Goal: Find specific page/section: Find specific page/section

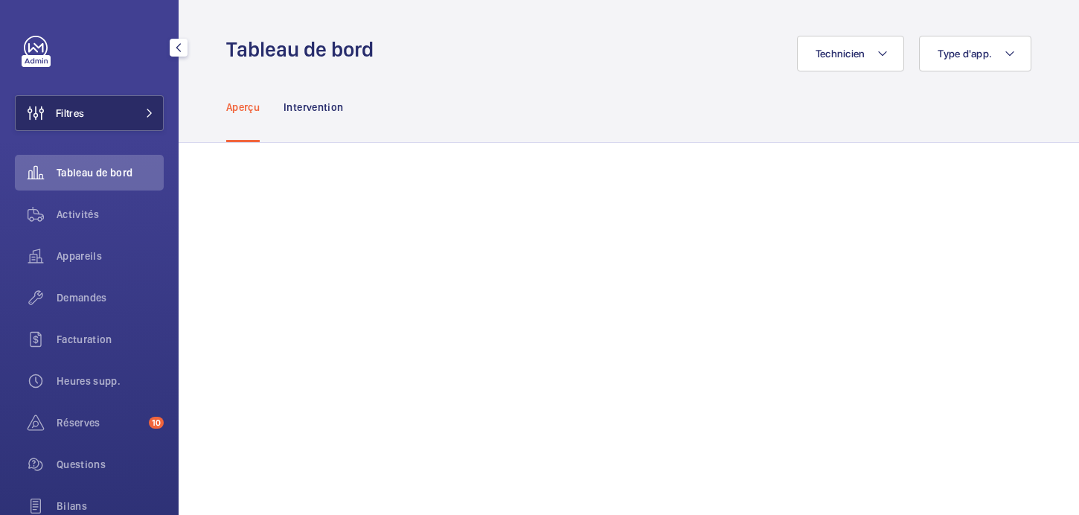
click at [116, 106] on button "Filtres" at bounding box center [89, 113] width 149 height 36
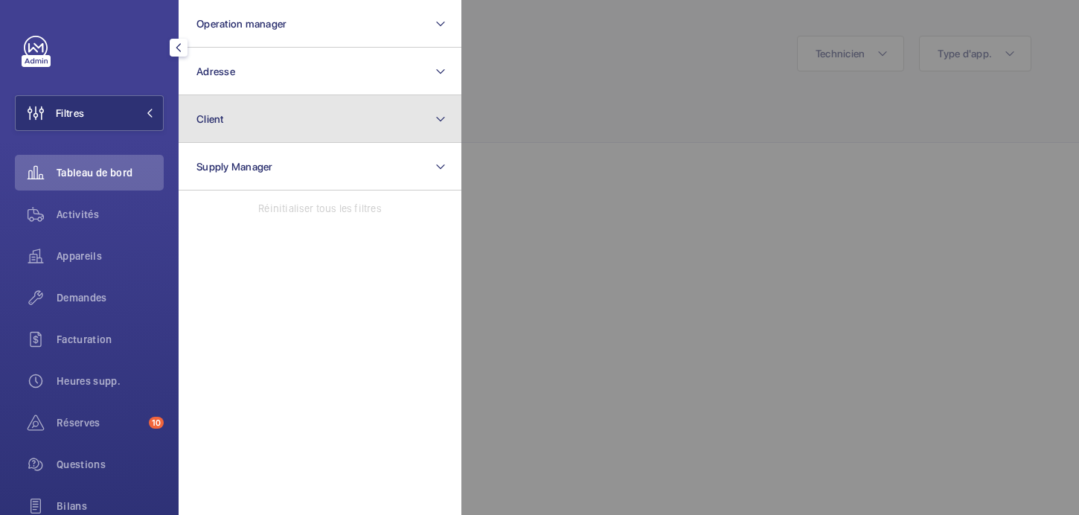
click at [227, 131] on button "Client" at bounding box center [320, 119] width 283 height 48
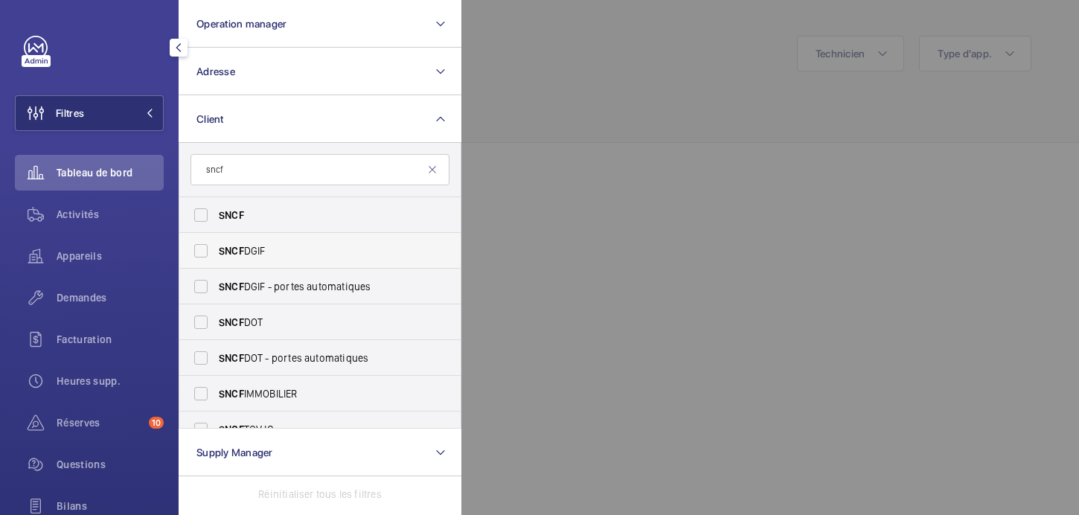
type input "sncf"
click at [228, 249] on span "SNCF" at bounding box center [231, 251] width 25 height 12
click at [216, 249] on input "SNCF DGIF" at bounding box center [201, 251] width 30 height 30
checkbox input "true"
click at [232, 320] on span "SNCF" at bounding box center [231, 322] width 25 height 12
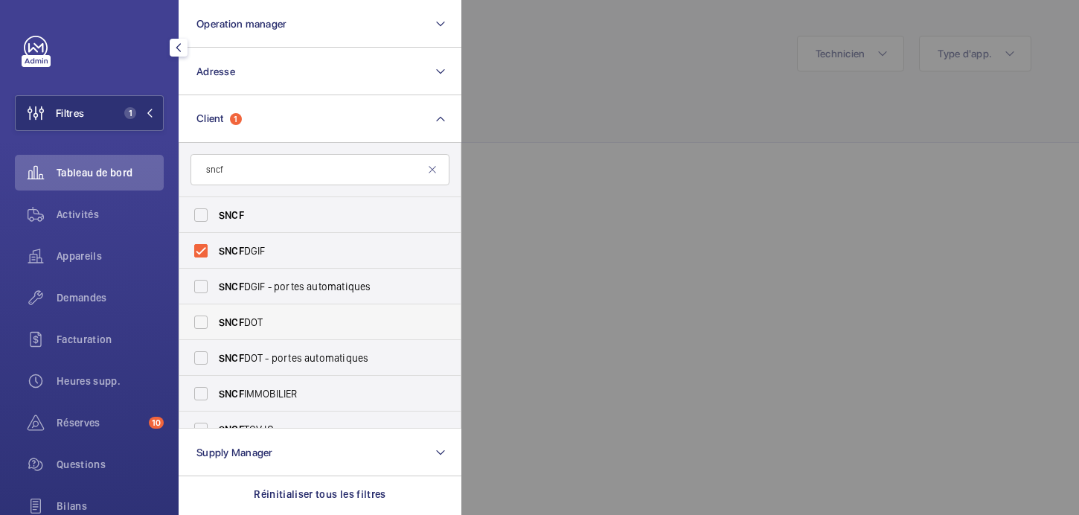
click at [216, 320] on input "SNCF DOT" at bounding box center [201, 322] width 30 height 30
checkbox input "true"
click at [628, 194] on div at bounding box center [1001, 257] width 1079 height 515
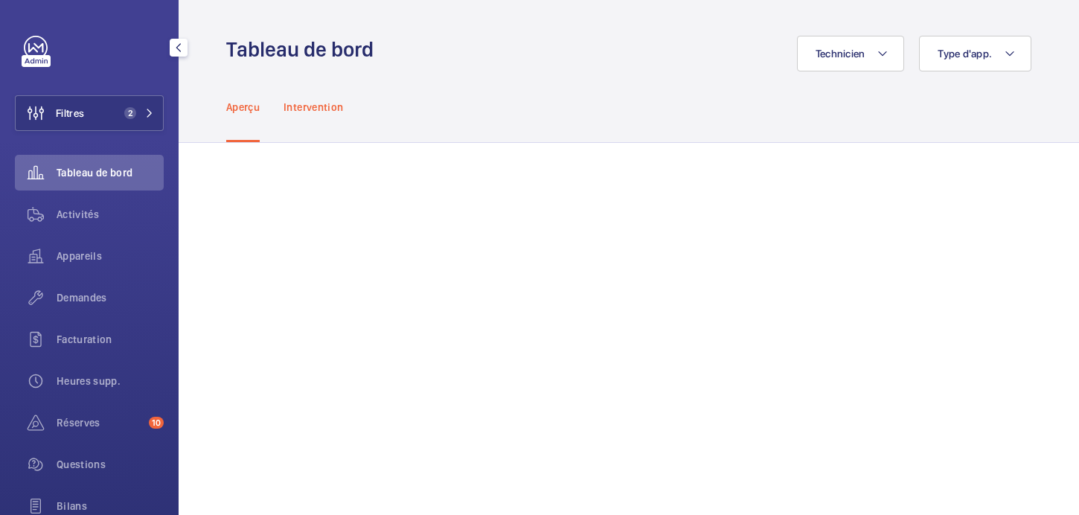
click at [313, 115] on div "Intervention" at bounding box center [314, 106] width 60 height 71
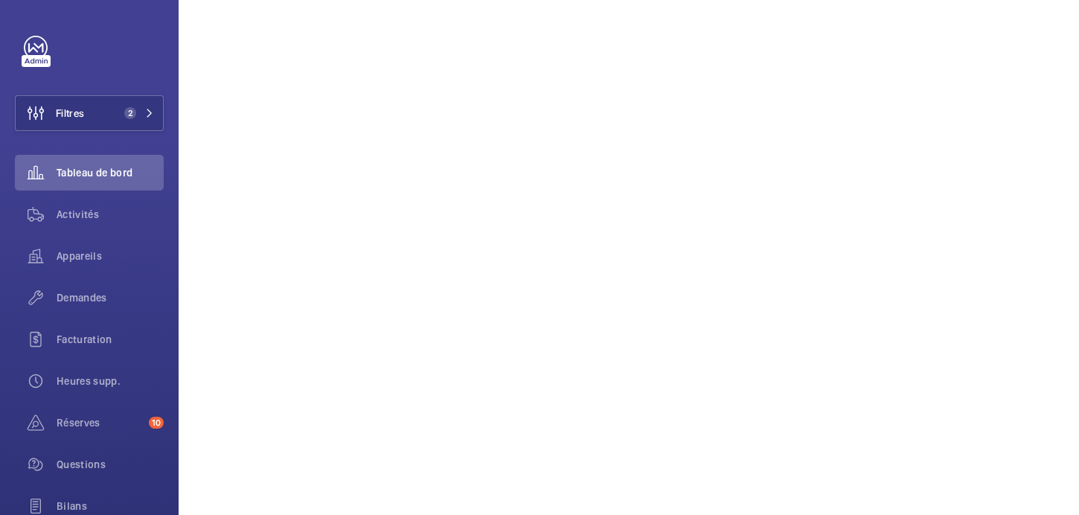
scroll to position [569, 0]
